Goal: Task Accomplishment & Management: Use online tool/utility

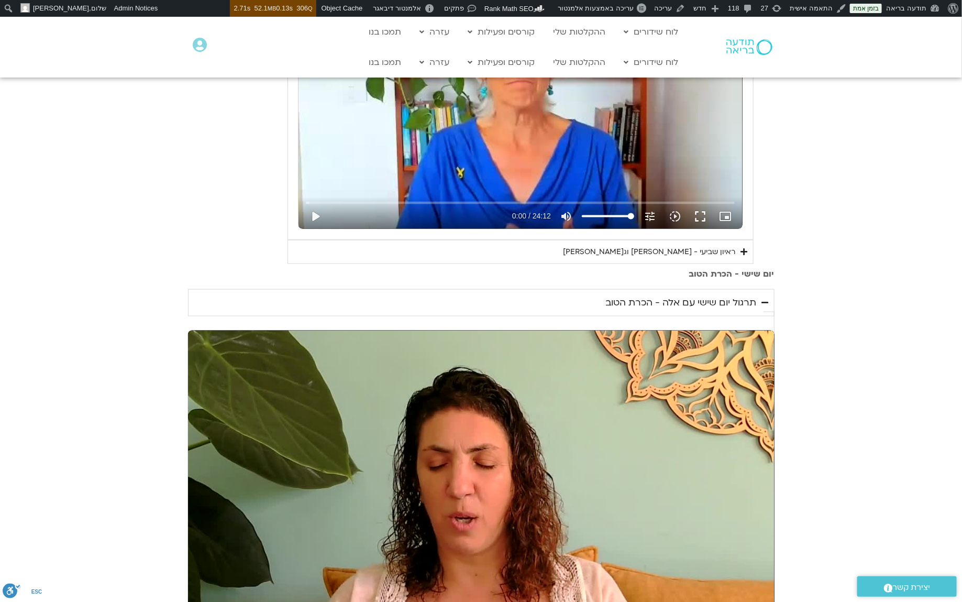
scroll to position [550, 0]
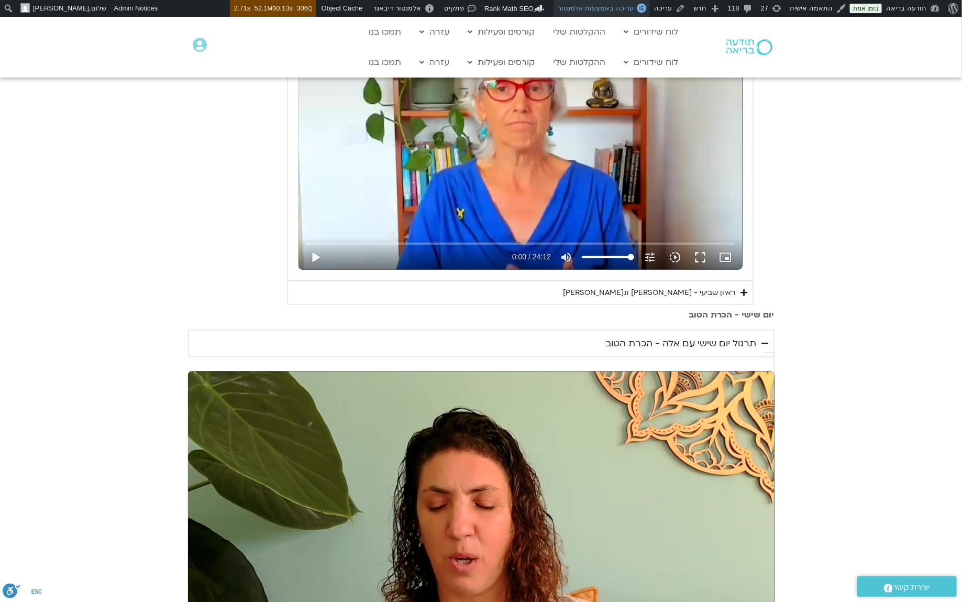
click at [616, 9] on span "עריכה באמצעות אלמנטור" at bounding box center [596, 8] width 76 height 8
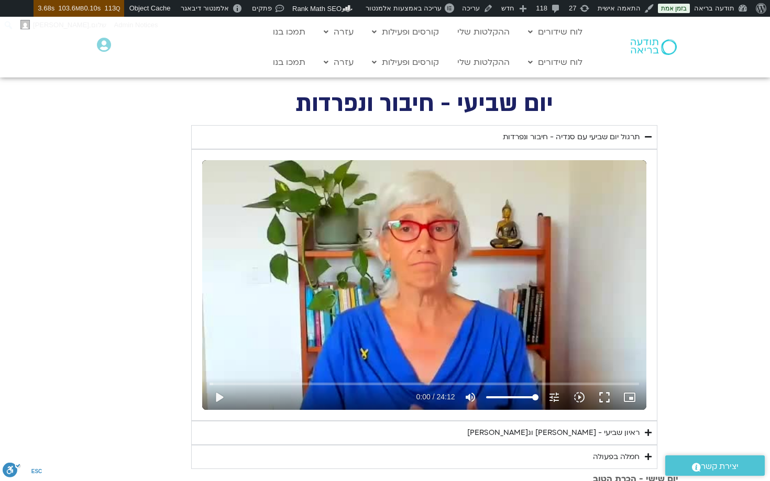
scroll to position [405, 0]
